Goal: Task Accomplishment & Management: Complete application form

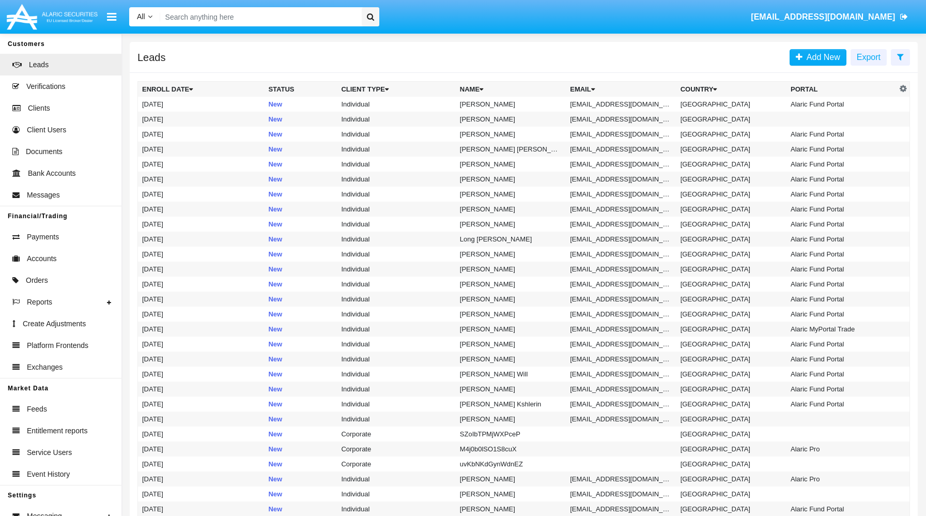
click at [297, 13] on input "Search" at bounding box center [259, 16] width 198 height 19
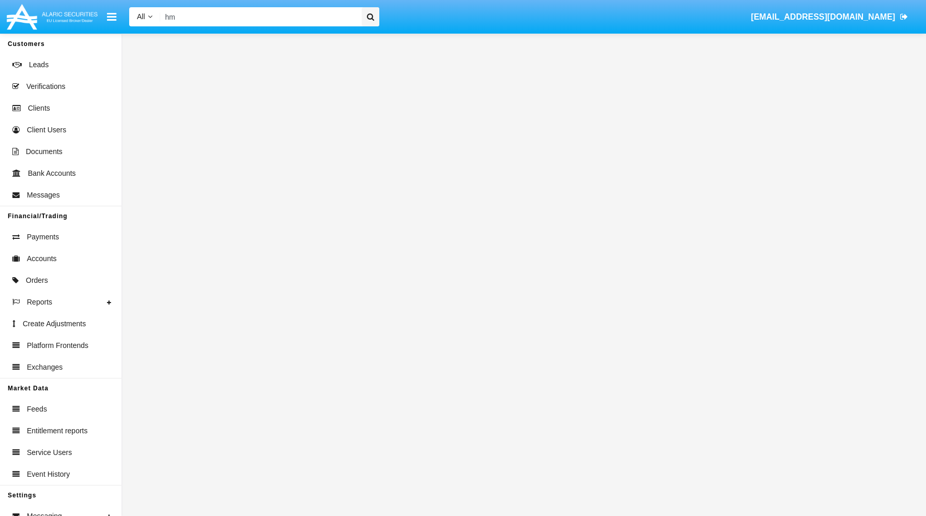
type input "h"
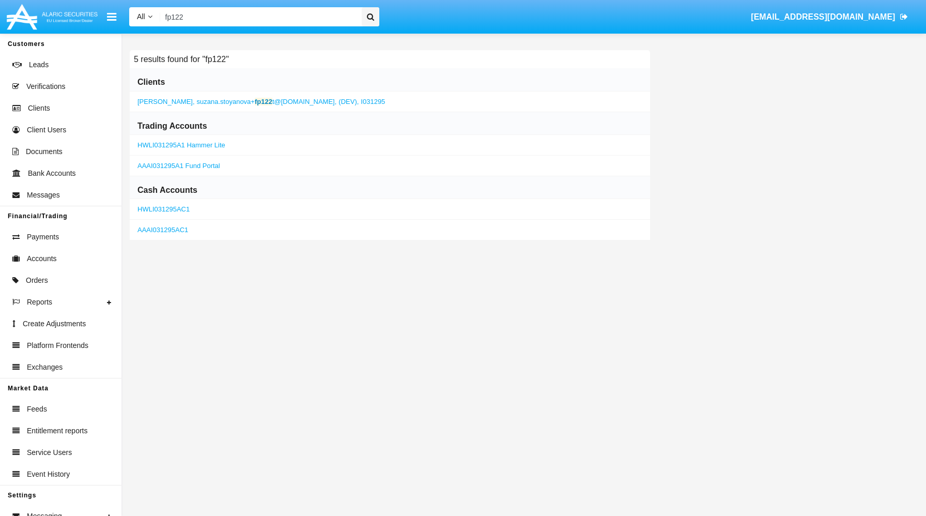
click at [281, 103] on span "suzana.stoyanova+ fp122 t@[DOMAIN_NAME]," at bounding box center [267, 102] width 140 height 8
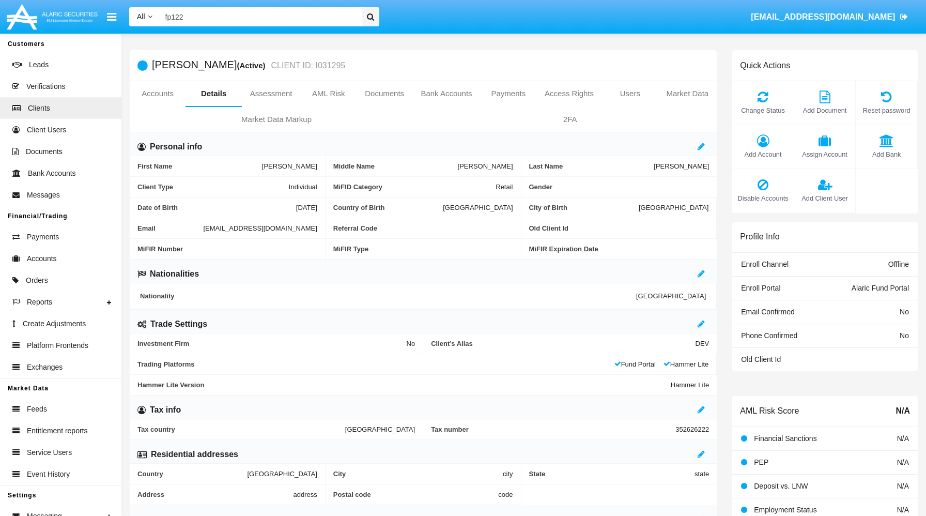
click at [203, 230] on span "[EMAIL_ADDRESS][DOMAIN_NAME]" at bounding box center [260, 228] width 114 height 8
copy span "[EMAIL_ADDRESS][DOMAIN_NAME]"
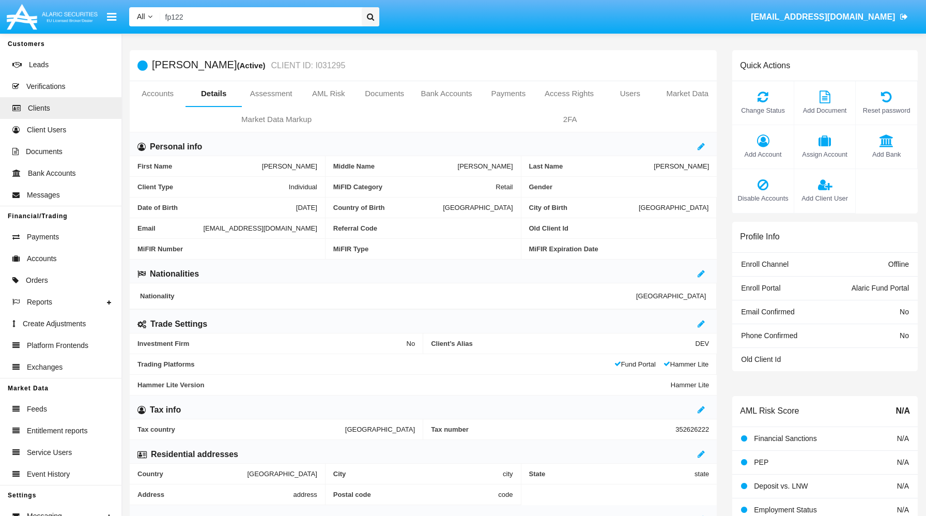
click at [252, 12] on input "fp122" at bounding box center [259, 16] width 198 height 19
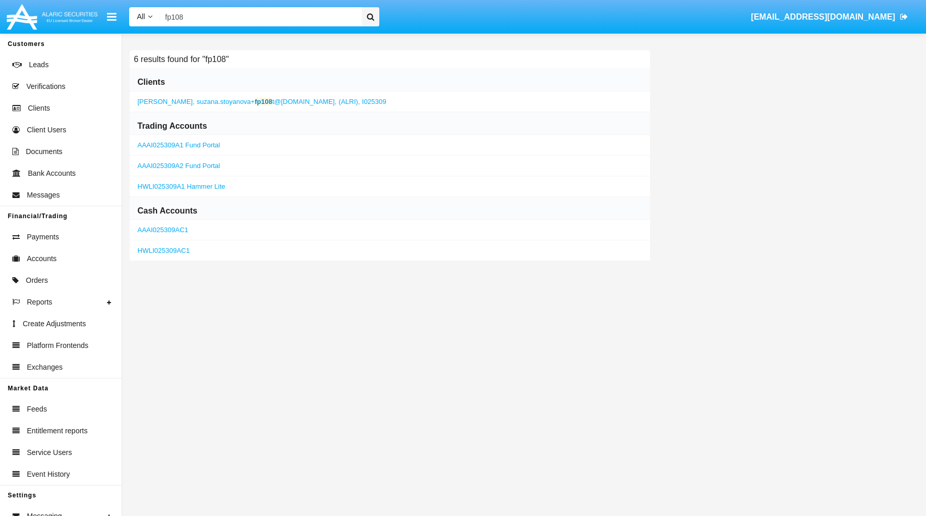
click at [297, 101] on span "suzana.stoyanova+ fp108 t@[DOMAIN_NAME]," at bounding box center [267, 102] width 140 height 8
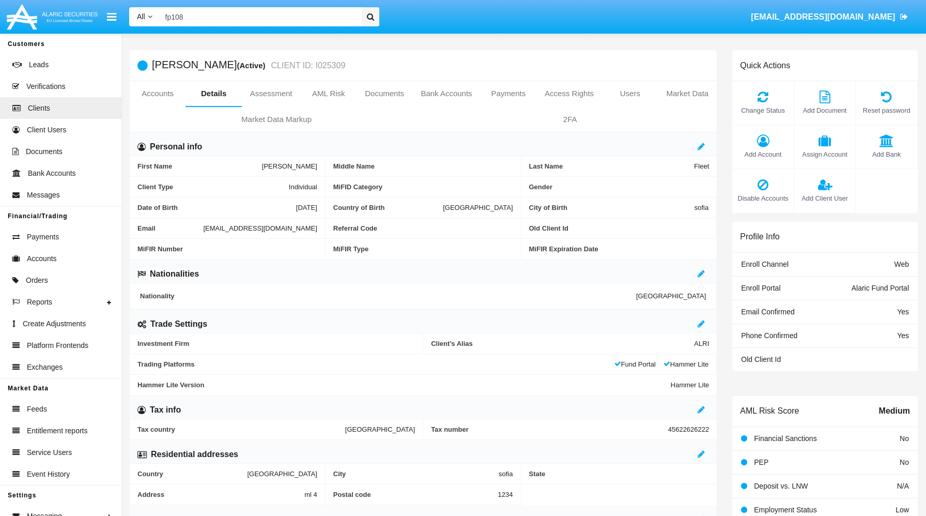
click at [183, 233] on div "Email [EMAIL_ADDRESS][DOMAIN_NAME]" at bounding box center [228, 228] width 196 height 21
click at [203, 230] on span "[EMAIL_ADDRESS][DOMAIN_NAME]" at bounding box center [260, 228] width 114 height 8
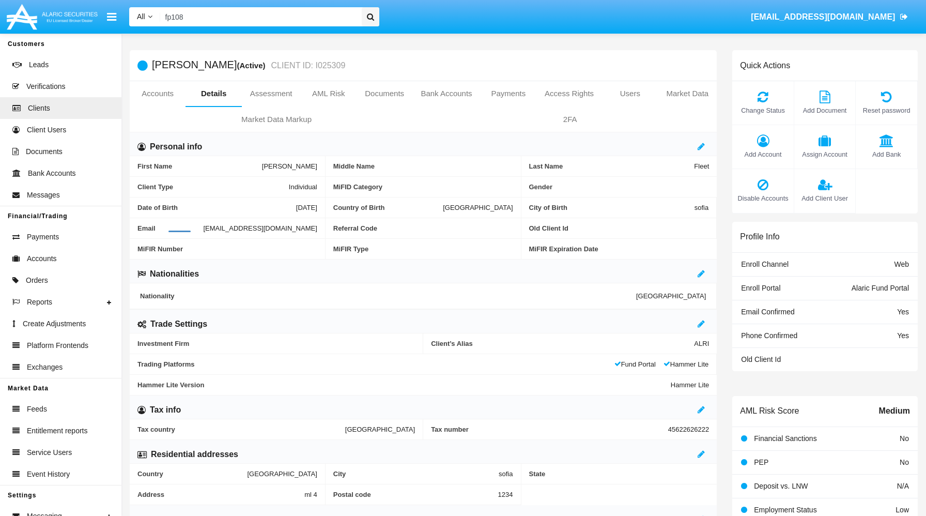
copy span "[EMAIL_ADDRESS][DOMAIN_NAME]"
click at [295, 23] on input "fp108" at bounding box center [259, 16] width 198 height 19
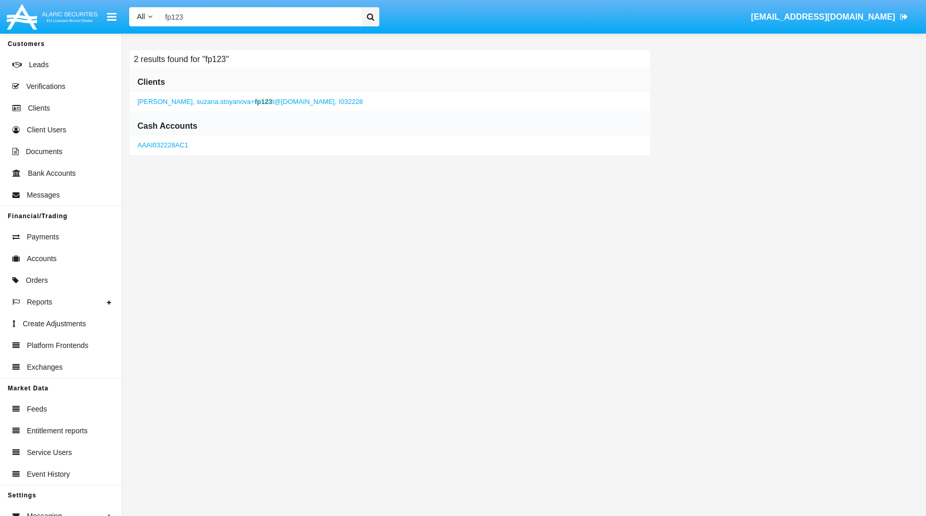
type input "fp123"
click at [43, 61] on span "Leads" at bounding box center [39, 64] width 20 height 11
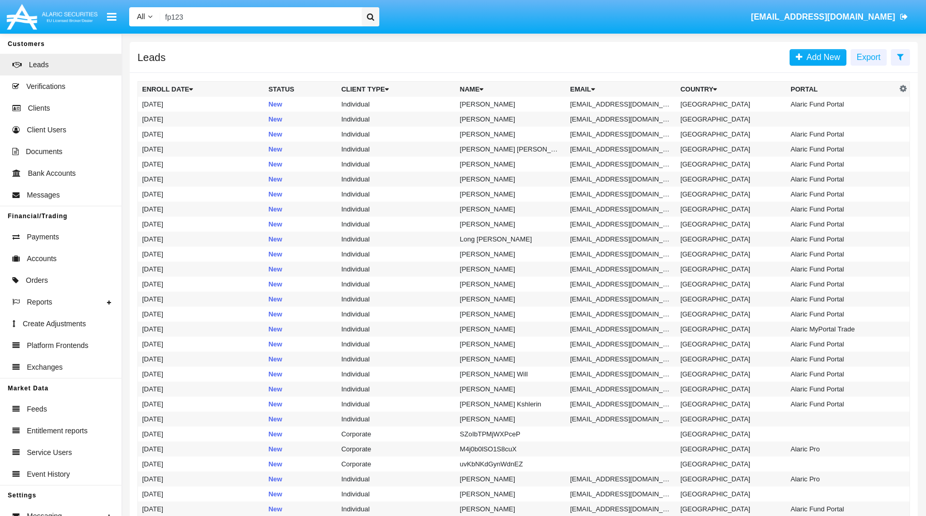
click at [832, 66] on div "Add New Export" at bounding box center [849, 57] width 120 height 30
click at [835, 61] on span "Add New" at bounding box center [821, 57] width 38 height 9
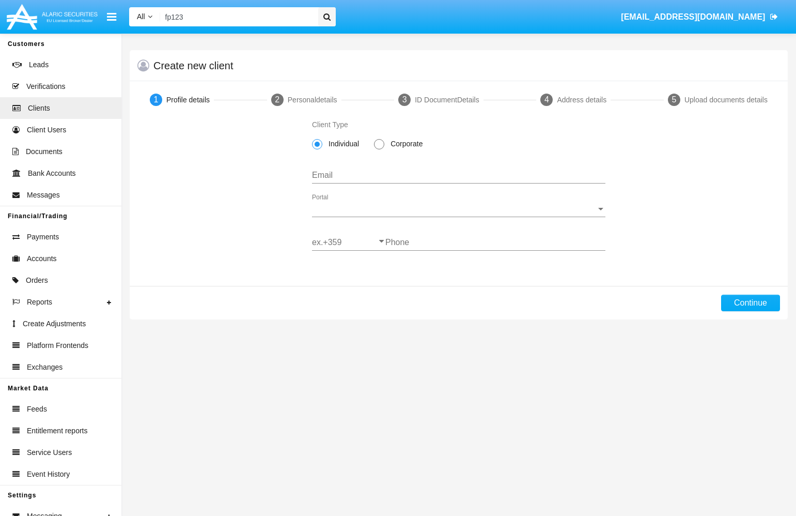
click at [378, 171] on input "Email" at bounding box center [458, 175] width 293 height 9
paste input "[EMAIL_ADDRESS][DOMAIN_NAME]"
click at [404, 173] on input "[EMAIL_ADDRESS][DOMAIN_NAME]" at bounding box center [458, 175] width 293 height 9
type input "[EMAIL_ADDRESS][DOMAIN_NAME]"
click at [410, 209] on span "Portal" at bounding box center [454, 208] width 284 height 9
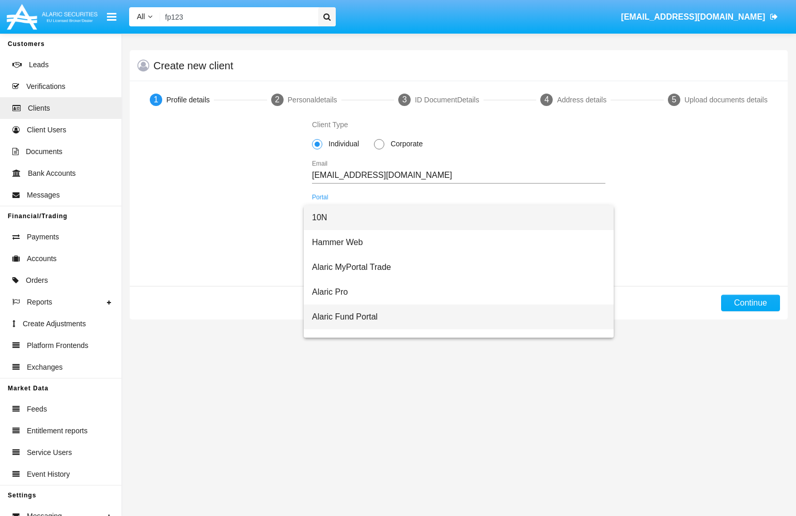
click at [390, 310] on span "Alaric Fund Portal" at bounding box center [458, 316] width 293 height 25
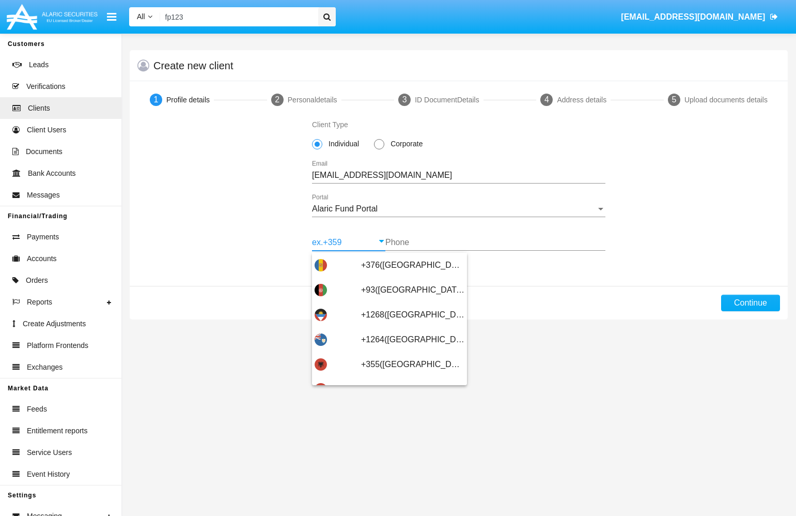
click at [346, 240] on input "ex.+359" at bounding box center [348, 242] width 73 height 9
click at [354, 260] on div "+376([GEOGRAPHIC_DATA])" at bounding box center [390, 265] width 150 height 25
type input "+376([GEOGRAPHIC_DATA])"
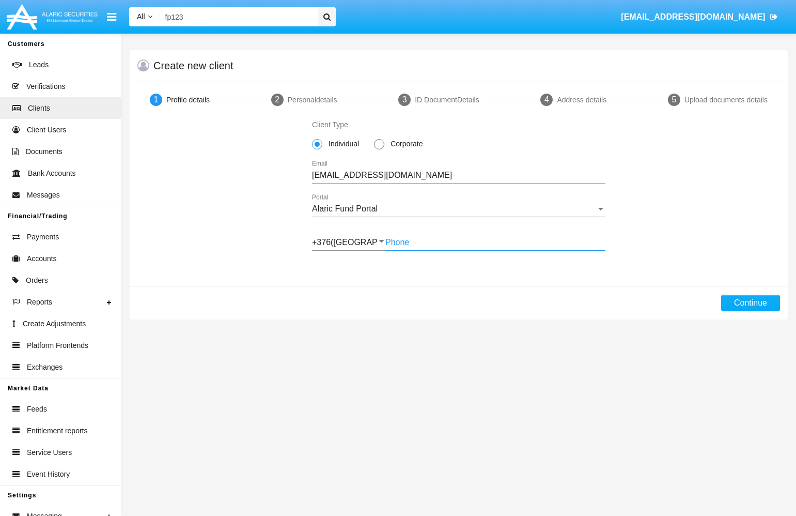
click at [422, 240] on input "Phone" at bounding box center [495, 242] width 220 height 9
type input "883318646"
click at [750, 305] on button "Continue" at bounding box center [750, 303] width 59 height 17
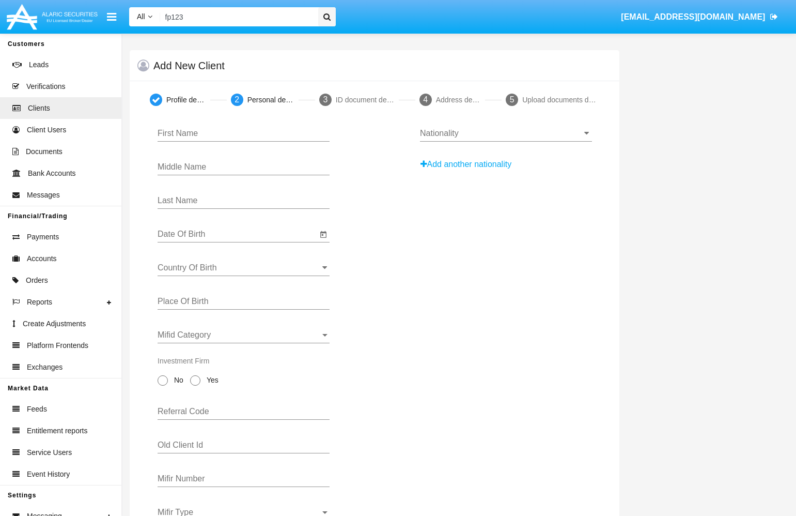
click at [271, 137] on input "First Name" at bounding box center [244, 133] width 172 height 9
paste input "[PERSON_NAME]"
click at [191, 135] on input "[PERSON_NAME]" at bounding box center [244, 133] width 172 height 9
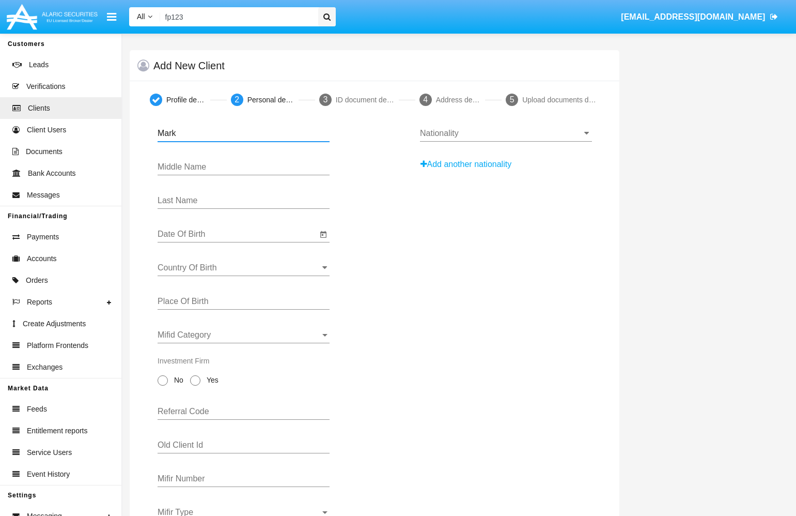
type input "Mark"
click at [198, 198] on input "Last Name" at bounding box center [244, 200] width 172 height 9
paste input "Ruffalo"
type input "Ruffalo"
click at [223, 237] on input "Date Of Birth" at bounding box center [238, 233] width 160 height 9
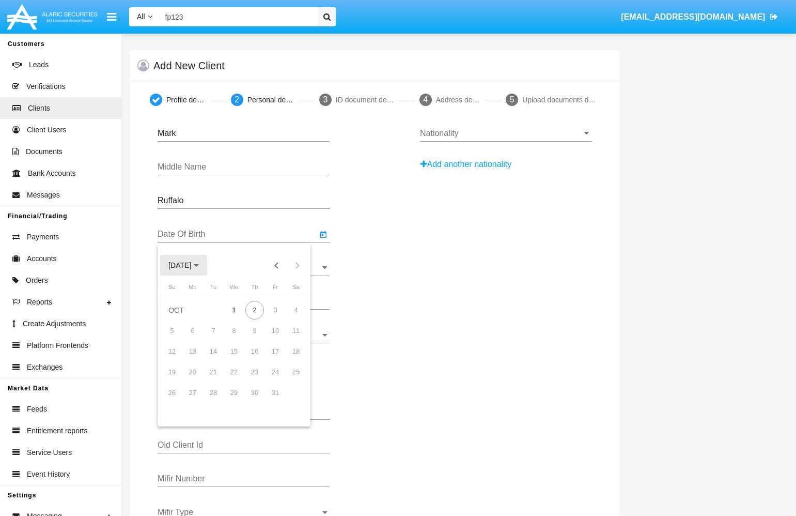
click at [187, 266] on span "[DATE]" at bounding box center [179, 265] width 23 height 8
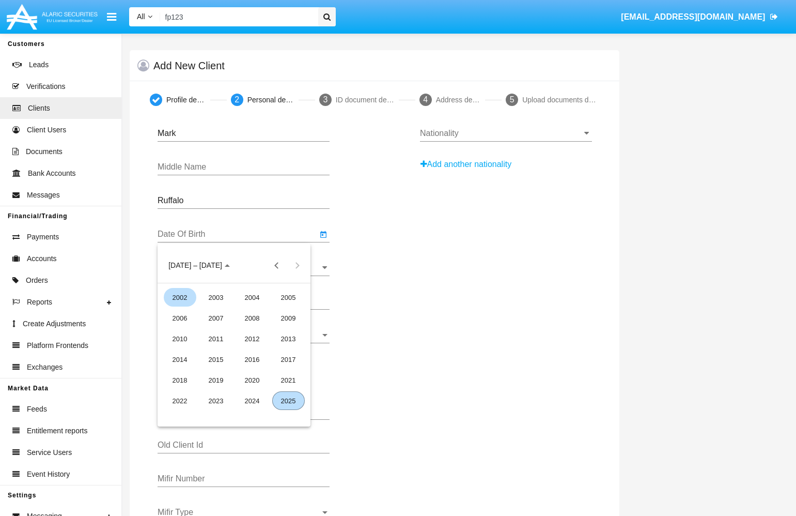
click at [187, 299] on div "2002" at bounding box center [180, 297] width 33 height 19
click at [213, 365] on div "OCT" at bounding box center [216, 359] width 33 height 19
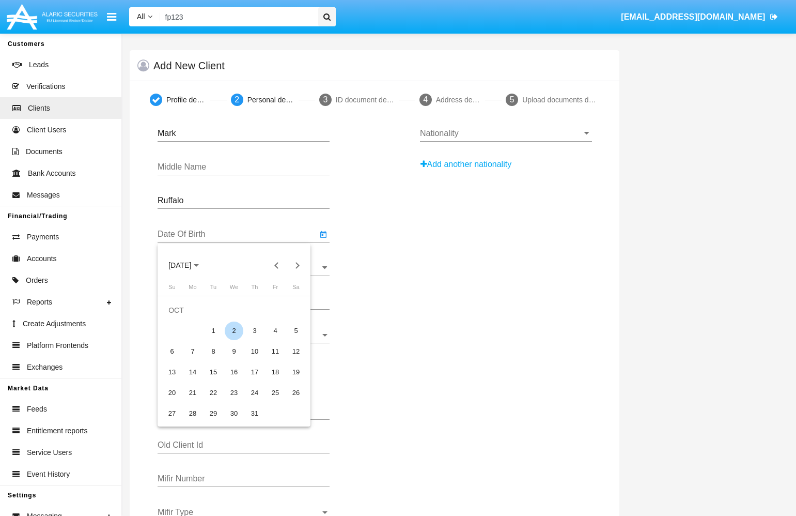
click at [235, 327] on div "2" at bounding box center [234, 330] width 19 height 19
type input "[DATE]"
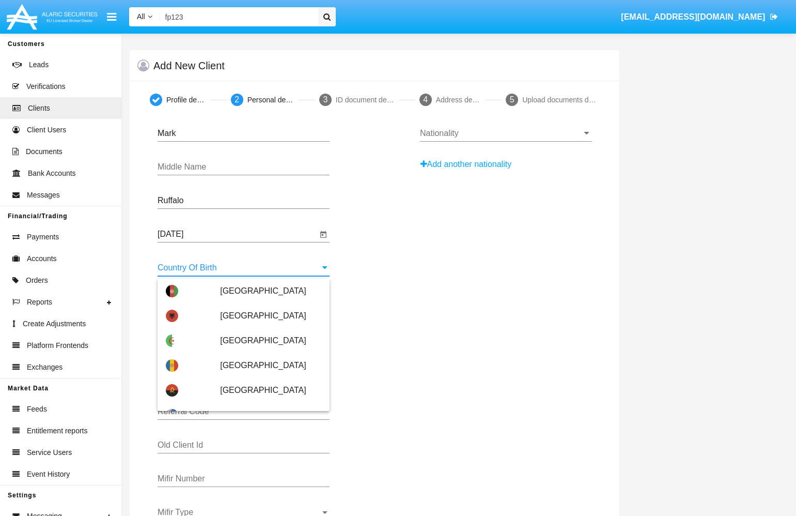
click at [226, 268] on input "Country Of Birth" at bounding box center [244, 267] width 172 height 9
type input "у"
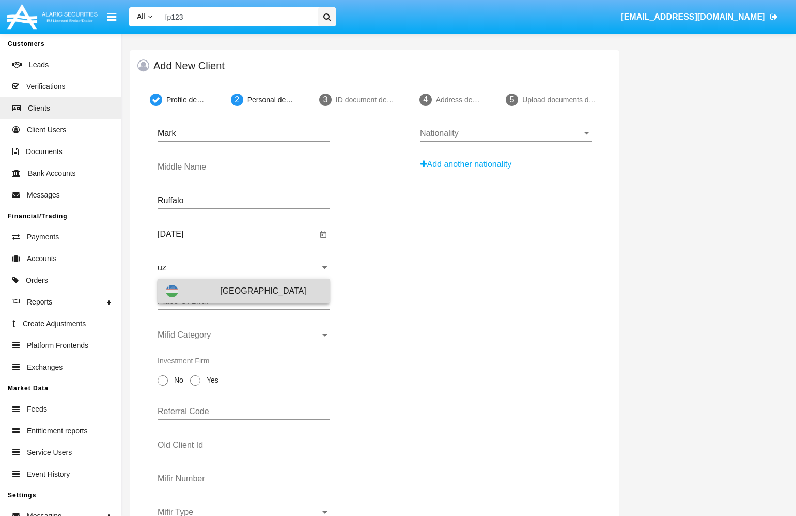
click at [241, 287] on span "[GEOGRAPHIC_DATA]" at bounding box center [270, 290] width 101 height 25
type input "[GEOGRAPHIC_DATA]"
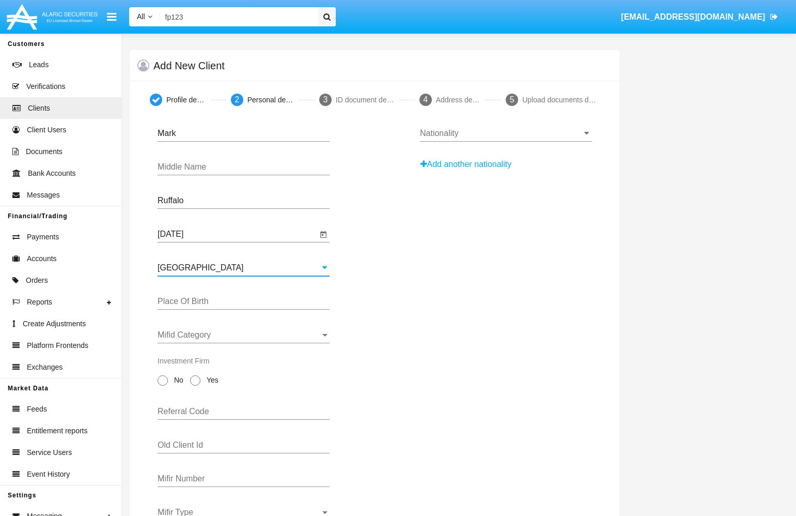
click at [231, 296] on div "Place Of Birth" at bounding box center [244, 297] width 172 height 23
type input "c"
paste input "Ruffalo"
type input "town"
click at [217, 339] on span "Mifid Category" at bounding box center [239, 334] width 163 height 9
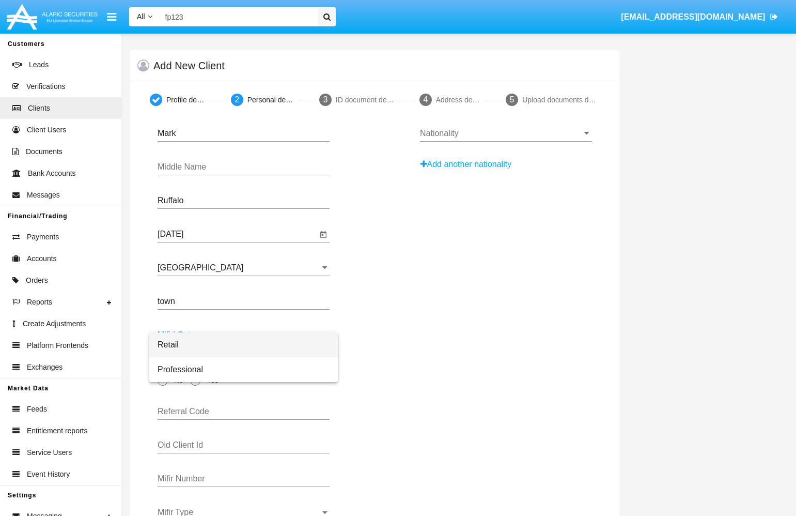
click at [169, 347] on span "Retail" at bounding box center [244, 344] width 172 height 25
click at [165, 385] on span at bounding box center [163, 380] width 10 height 10
click at [163, 386] on input "No" at bounding box center [162, 385] width 1 height 1
radio input "true"
click at [472, 137] on input "Nationality" at bounding box center [506, 133] width 172 height 9
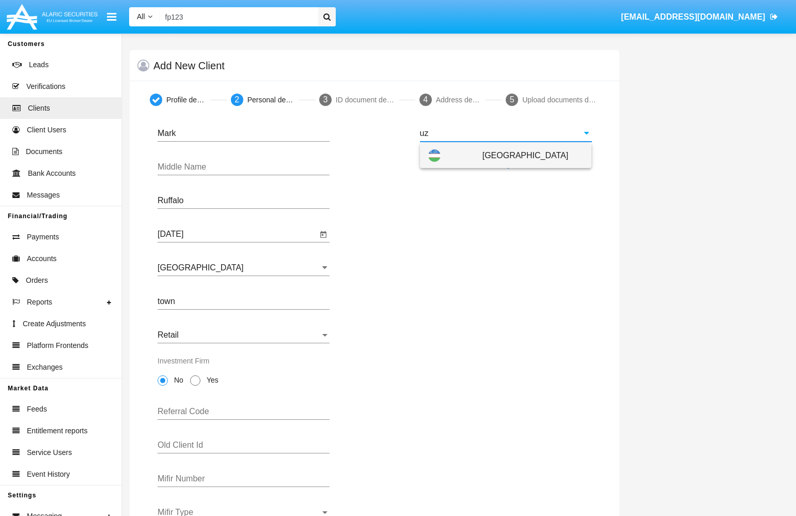
click at [482, 153] on div "[GEOGRAPHIC_DATA]" at bounding box center [506, 155] width 156 height 25
type input "[GEOGRAPHIC_DATA]"
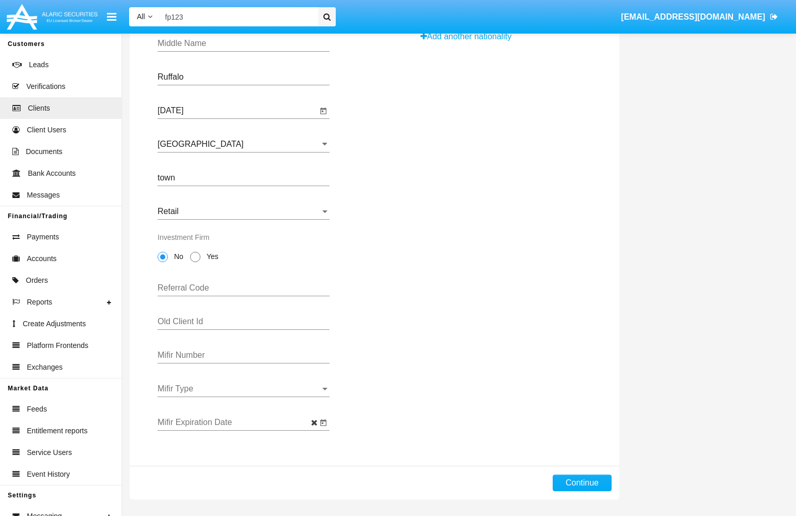
scroll to position [127, 0]
click at [560, 474] on button "Continue" at bounding box center [582, 482] width 59 height 17
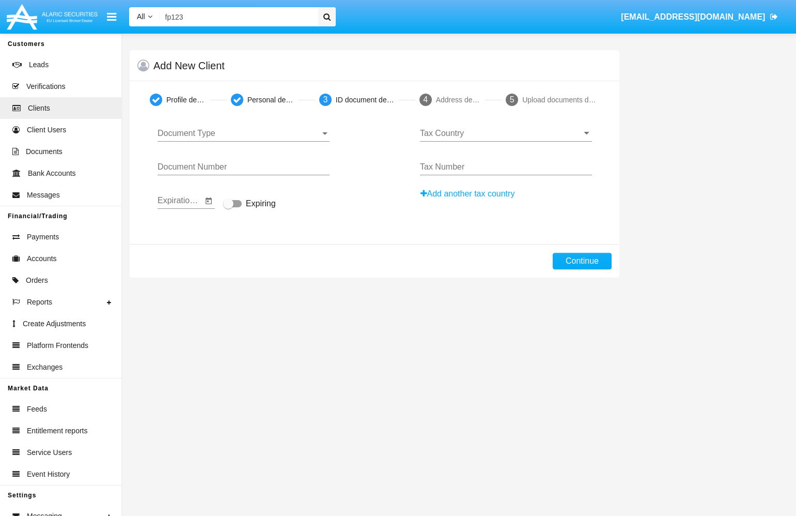
click at [246, 140] on div "Document Type Document Type" at bounding box center [244, 129] width 172 height 23
click at [243, 140] on span "Passport" at bounding box center [244, 141] width 172 height 25
click at [257, 165] on input "Document Number" at bounding box center [244, 166] width 172 height 9
type input "56363363"
click at [180, 199] on input "Expiration Date" at bounding box center [180, 200] width 45 height 9
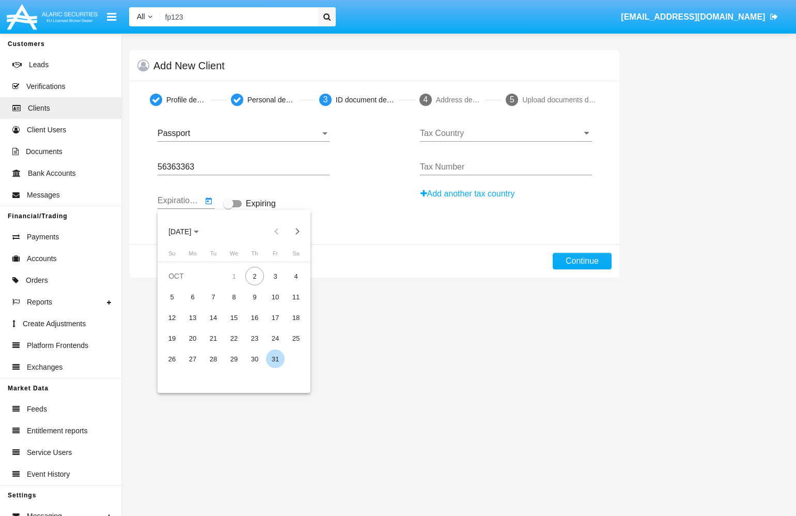
click at [273, 359] on div "31" at bounding box center [275, 358] width 19 height 19
type input "[DATE]"
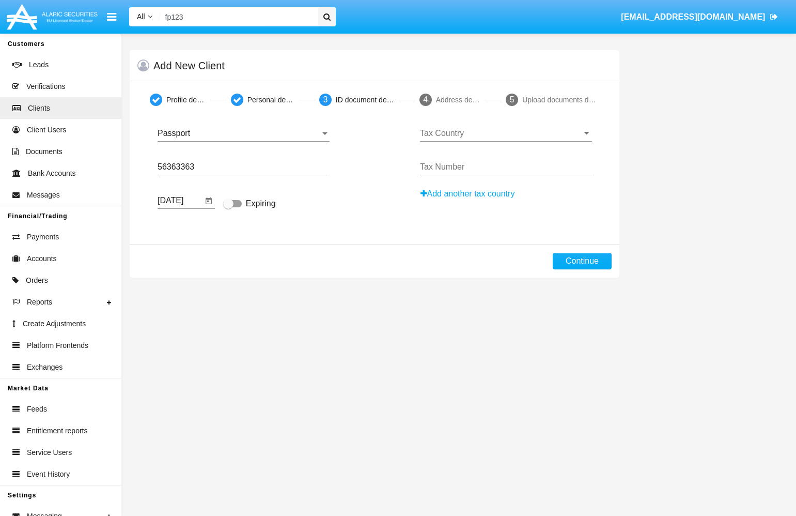
click at [515, 128] on div "Tax Country" at bounding box center [506, 129] width 172 height 23
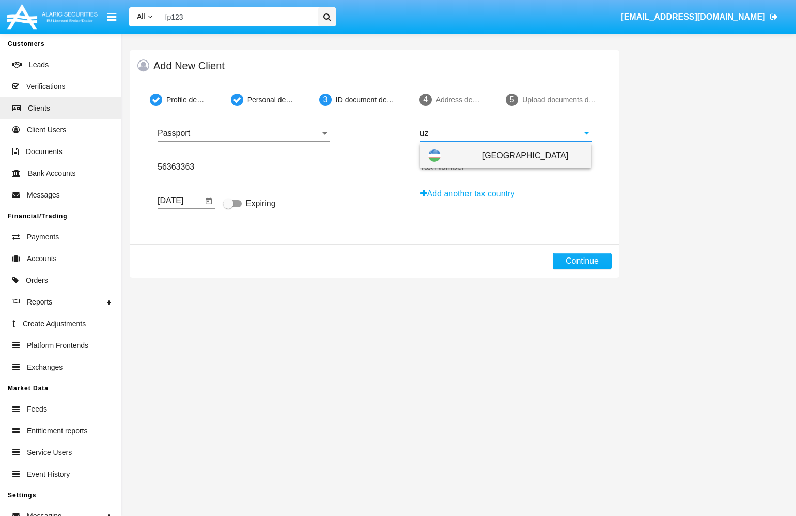
click at [538, 149] on span "[GEOGRAPHIC_DATA]" at bounding box center [533, 155] width 101 height 25
type input "[GEOGRAPHIC_DATA]"
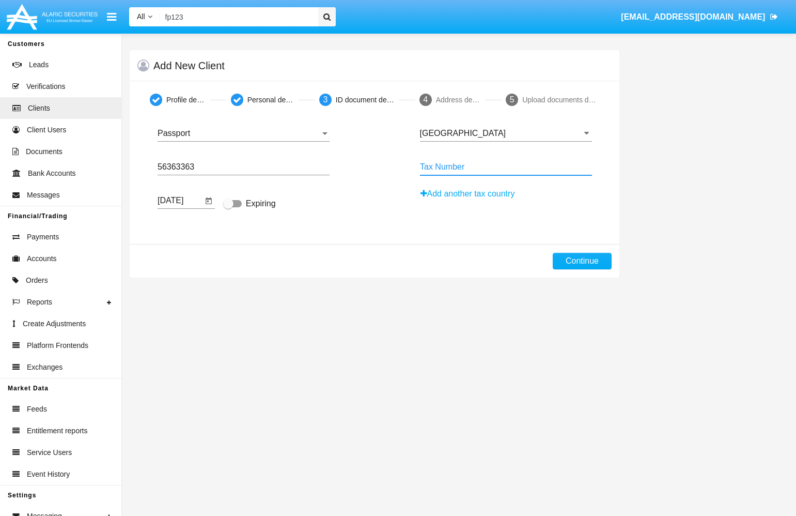
click at [533, 170] on input "Tax Number" at bounding box center [506, 166] width 172 height 9
type input "344334333"
click at [571, 262] on button "Continue" at bounding box center [582, 261] width 59 height 17
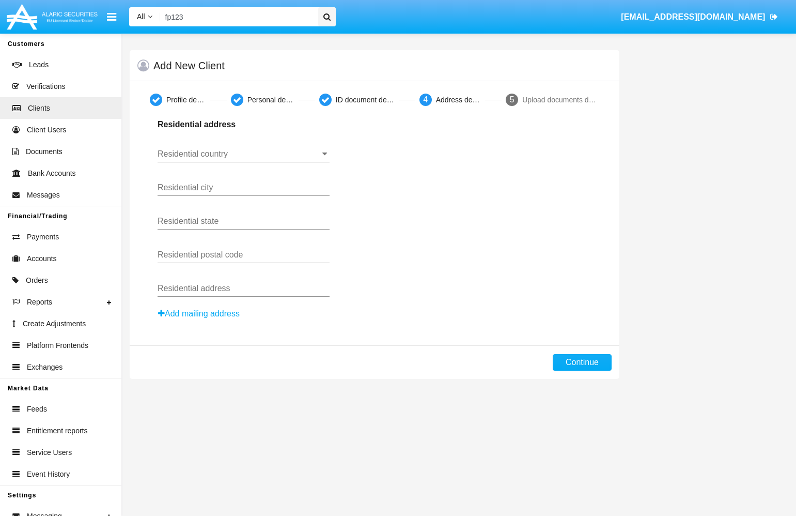
click at [173, 156] on input "Residential country" at bounding box center [244, 153] width 172 height 9
click at [193, 175] on div "[GEOGRAPHIC_DATA]" at bounding box center [244, 176] width 156 height 25
type input "[GEOGRAPHIC_DATA]"
click at [208, 190] on input "Residential city" at bounding box center [244, 187] width 172 height 9
type input "city"
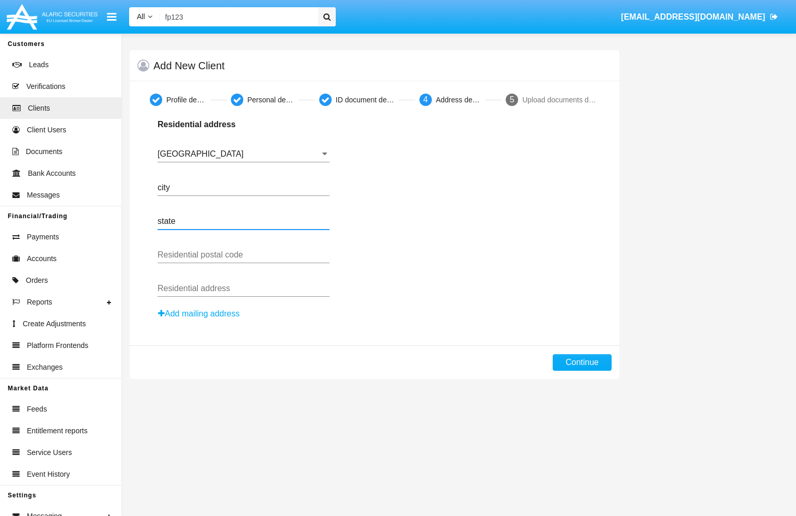
type input "state"
type input "code"
type input "address"
click at [498, 309] on div "Residential address [GEOGRAPHIC_DATA] Residential country city Residential city…" at bounding box center [375, 219] width 450 height 202
click at [583, 368] on button "Continue" at bounding box center [582, 362] width 59 height 17
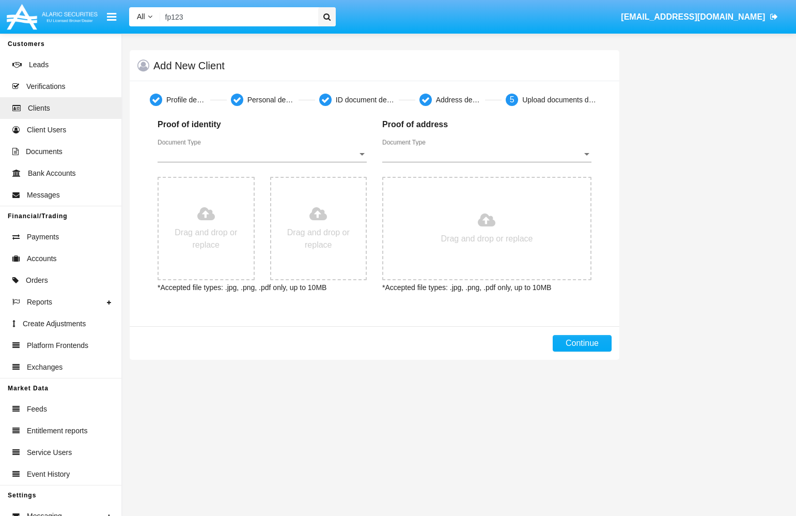
click at [308, 160] on div "Document Type Document Type" at bounding box center [262, 150] width 209 height 23
click at [259, 165] on span "Passport" at bounding box center [262, 162] width 209 height 25
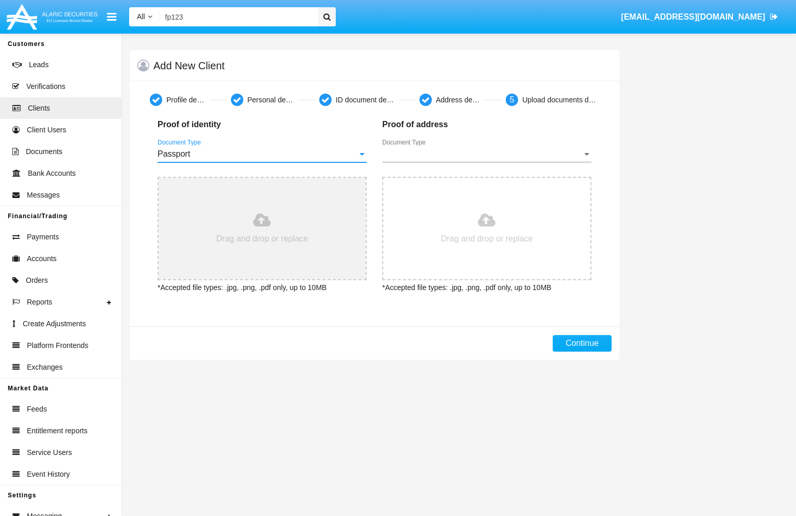
click at [236, 221] on input "file" at bounding box center [262, 228] width 207 height 101
type input "C:\fakepath\Screenshot [DATE] 12.54.45.png"
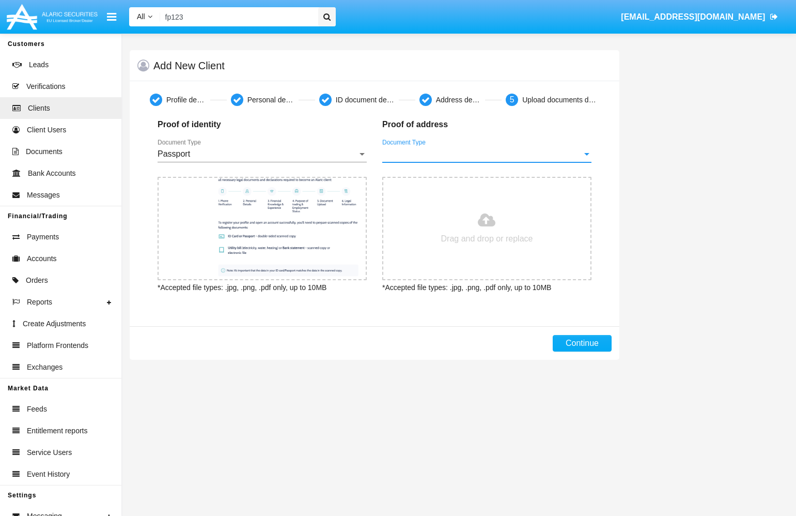
click at [456, 150] on span "Document Type" at bounding box center [482, 153] width 200 height 9
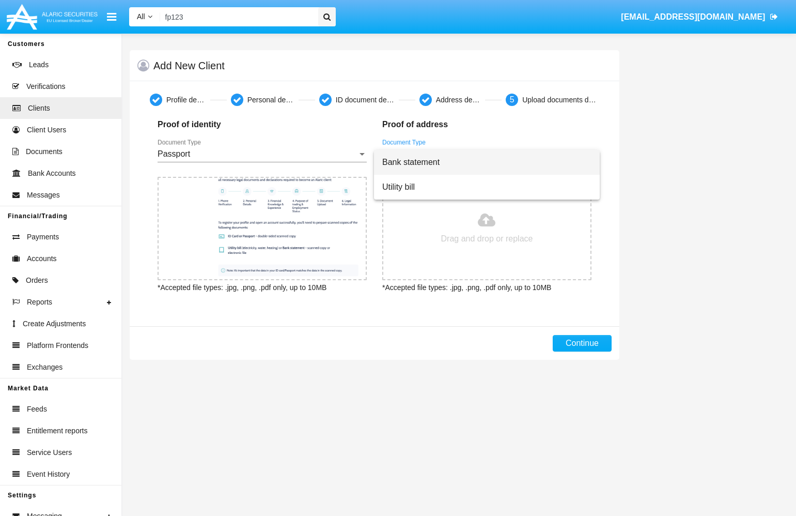
click at [449, 158] on span "Bank statement" at bounding box center [486, 162] width 209 height 25
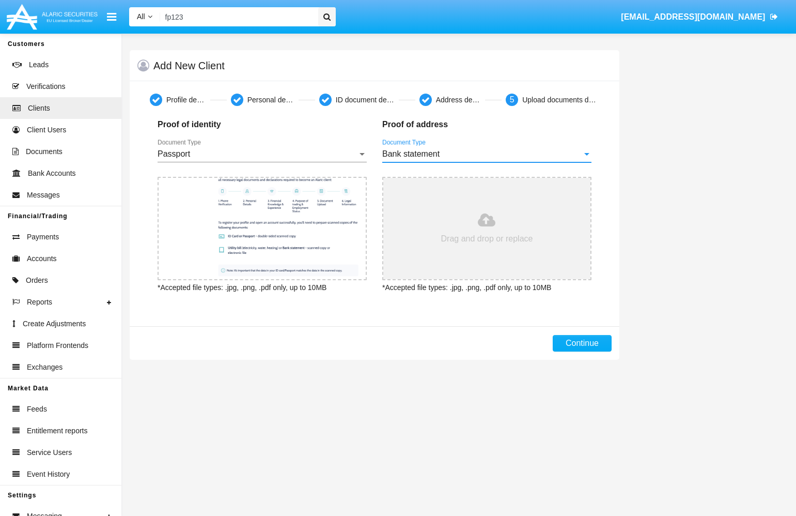
click at [466, 228] on input "file" at bounding box center [486, 228] width 207 height 101
type input "C:\fakepath\Screenshot [DATE] 11.03.37.png"
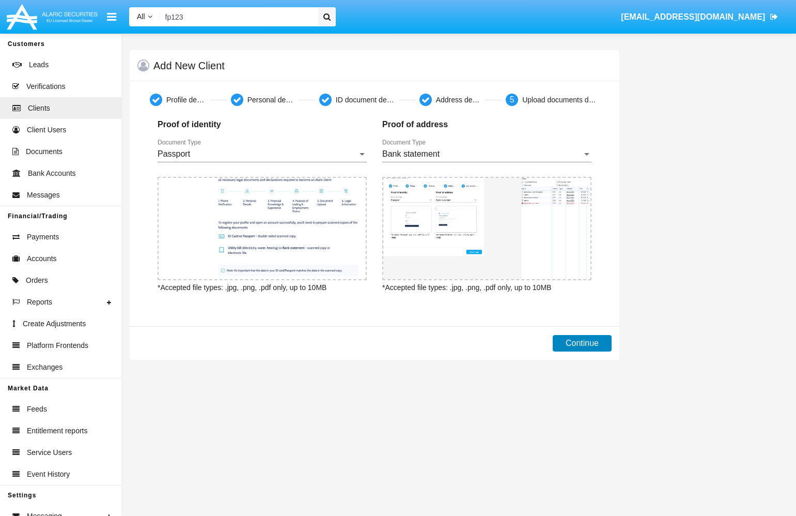
click at [582, 343] on button "Continue" at bounding box center [582, 343] width 59 height 17
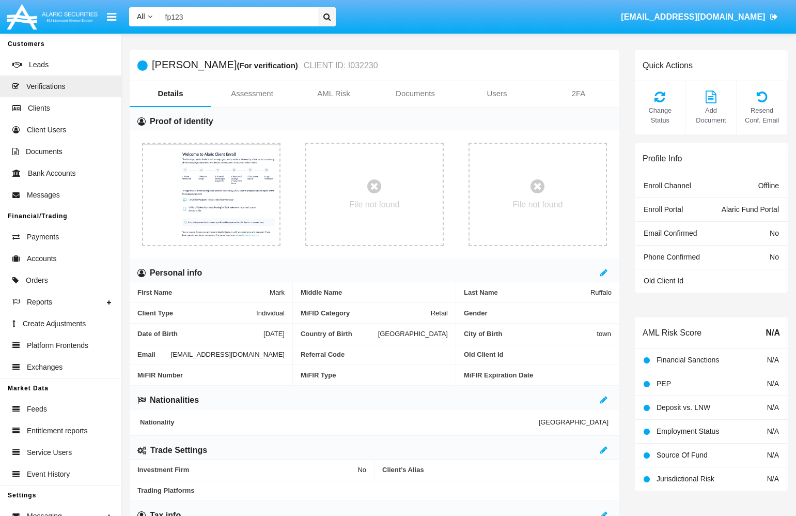
click at [259, 18] on input "fp123" at bounding box center [237, 16] width 155 height 19
type input "f"
type input "х"
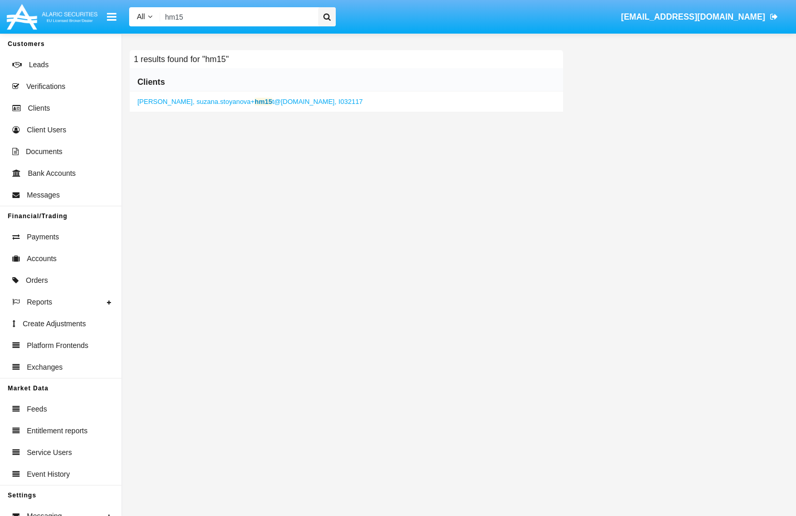
click at [219, 99] on span "suzana.stoyanova+ hm15 t@[DOMAIN_NAME]," at bounding box center [267, 102] width 140 height 8
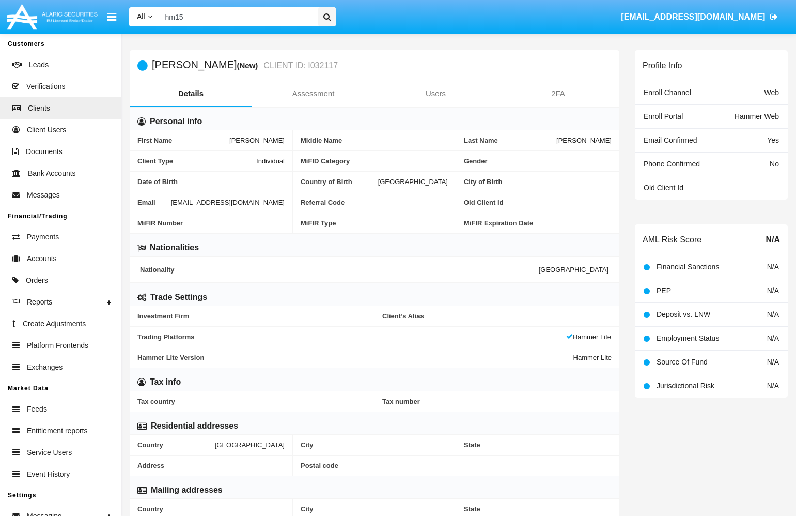
click at [171, 206] on span "[EMAIL_ADDRESS][DOMAIN_NAME]" at bounding box center [228, 202] width 114 height 8
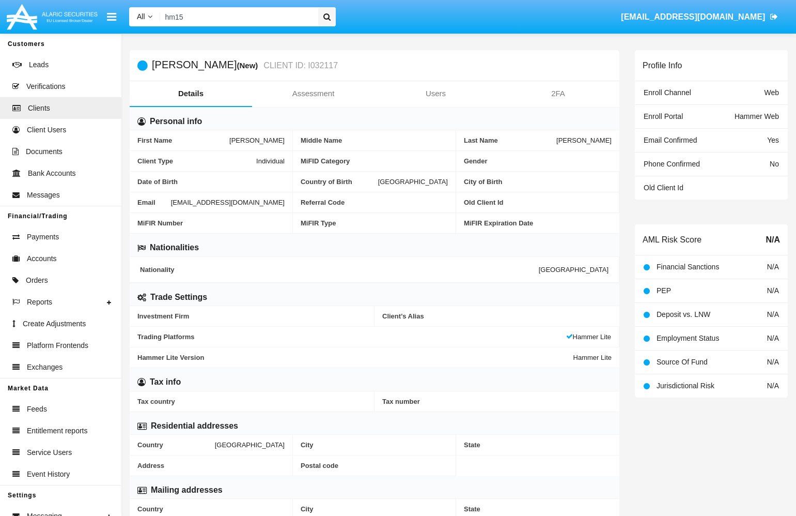
copy span "[EMAIL_ADDRESS][DOMAIN_NAME]"
click at [227, 22] on input "hm15" at bounding box center [237, 16] width 155 height 19
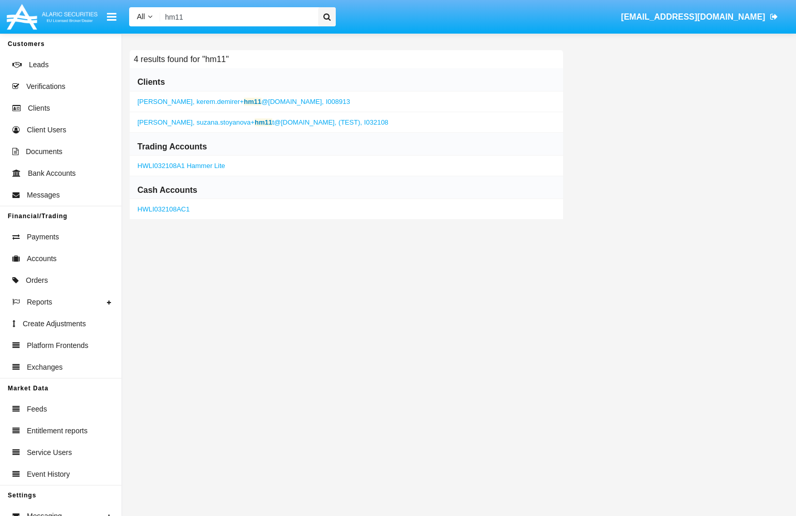
click at [270, 118] on span "suzana.stoyanova+ hm11 t@[DOMAIN_NAME]," at bounding box center [267, 122] width 140 height 8
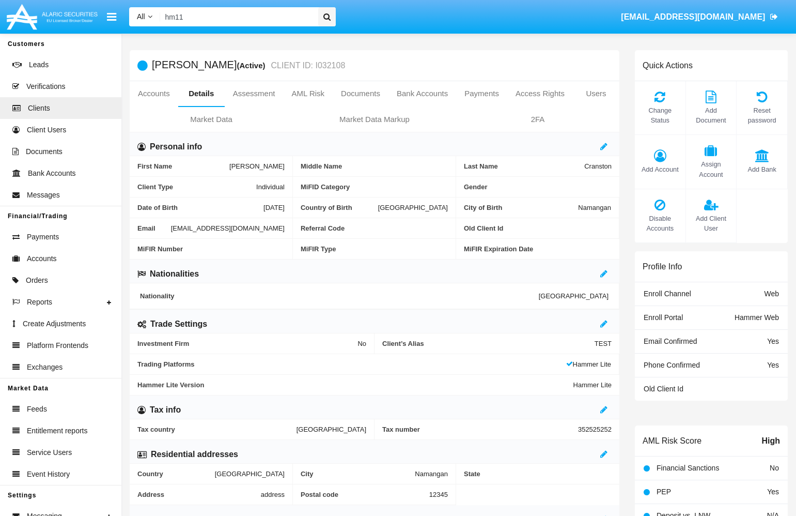
click at [171, 232] on span "[EMAIL_ADDRESS][DOMAIN_NAME]" at bounding box center [228, 228] width 114 height 8
copy span "[EMAIL_ADDRESS][DOMAIN_NAME]"
click at [210, 18] on input "hm11" at bounding box center [237, 16] width 155 height 19
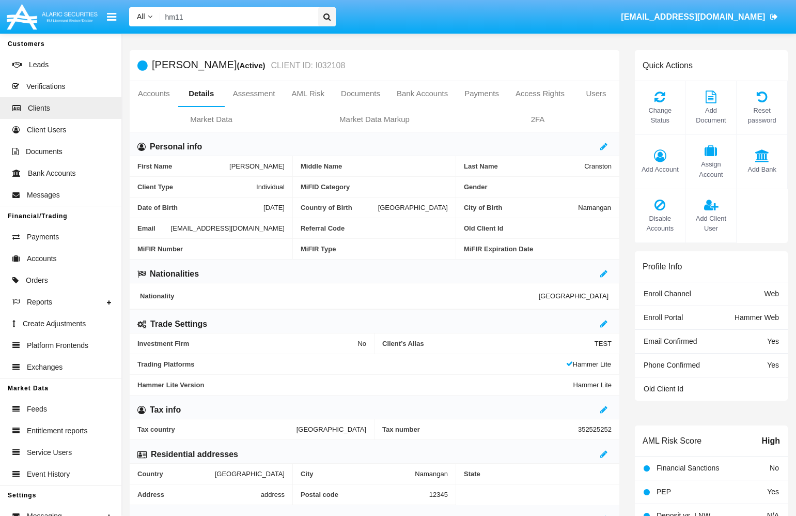
paste input "[PERSON_NAME]"
type input "[PERSON_NAME]"
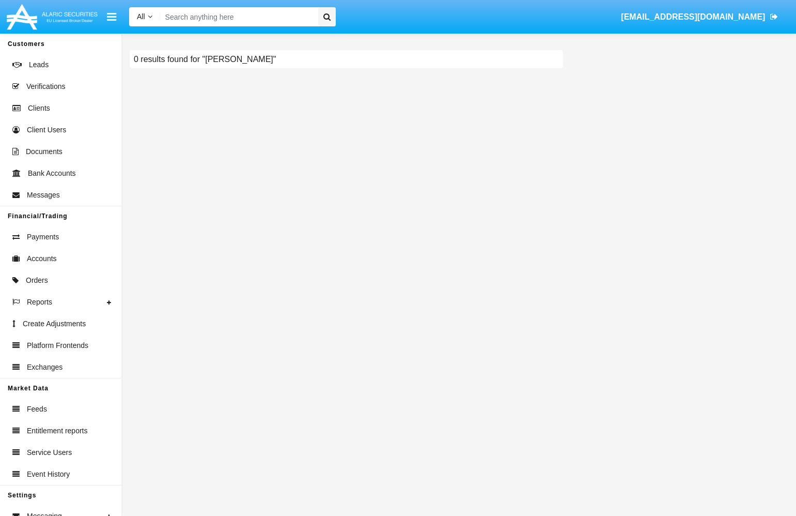
click at [257, 23] on input "Search" at bounding box center [237, 16] width 155 height 19
click at [42, 101] on link "Clients" at bounding box center [60, 108] width 121 height 22
